Goal: Navigation & Orientation: Find specific page/section

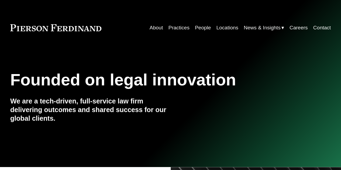
click at [226, 29] on link "Locations" at bounding box center [227, 28] width 22 height 10
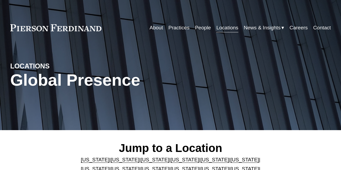
scroll to position [54, 0]
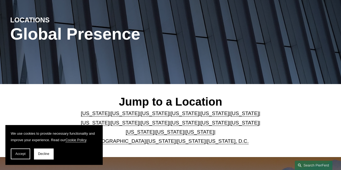
click at [106, 136] on p "[US_STATE] | [US_STATE] | [US_STATE] | [US_STATE] | [US_STATE] | [US_STATE] | […" at bounding box center [170, 127] width 187 height 37
click at [19, 152] on span "Accept" at bounding box center [20, 154] width 10 height 4
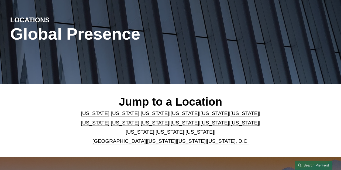
click at [100, 144] on link "[GEOGRAPHIC_DATA]" at bounding box center [118, 141] width 53 height 6
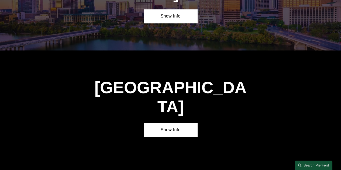
scroll to position [1675, 0]
